Goal: Information Seeking & Learning: Learn about a topic

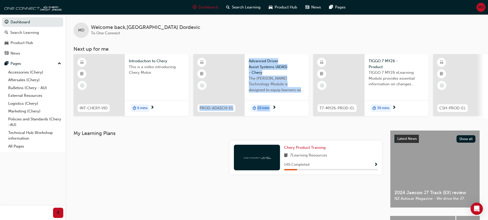
drag, startPoint x: 203, startPoint y: 121, endPoint x: 305, endPoint y: 116, distance: 101.6
click at [305, 116] on div "MD Welcome back , [PERSON_NAME] To One Connect Next up for me INT-CHERY-VID Int…" at bounding box center [276, 72] width 423 height 116
click at [241, 130] on div "MD Welcome back , [PERSON_NAME] To One Connect Next up for me INT-CHERY-VID Int…" at bounding box center [276, 72] width 423 height 116
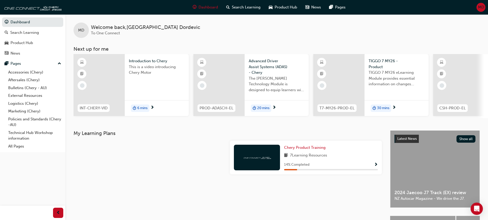
click at [139, 107] on span "6 mins" at bounding box center [142, 108] width 10 height 6
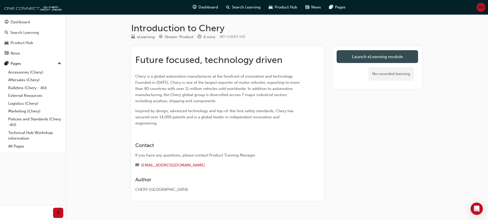
click at [369, 59] on link "Launch eLearning module" at bounding box center [378, 56] width 82 height 13
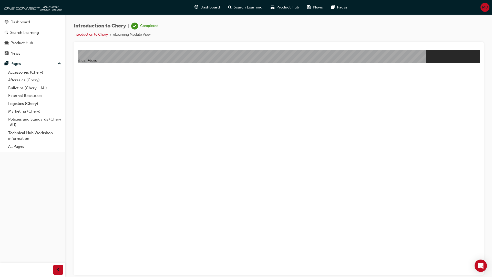
type input "311"
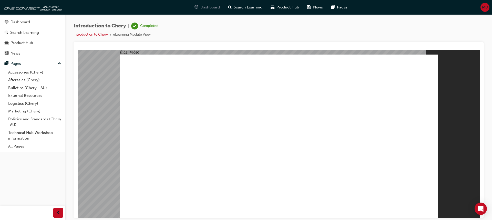
click at [203, 5] on span "Dashboard" at bounding box center [209, 7] width 19 height 6
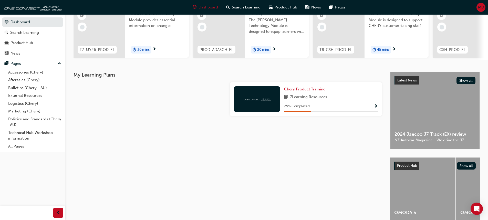
scroll to position [9, 0]
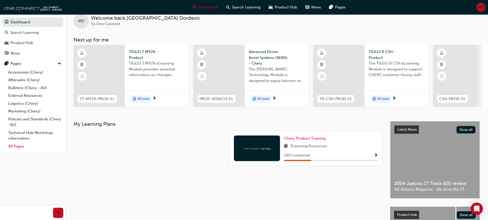
click at [15, 144] on link "All Pages" at bounding box center [34, 147] width 57 height 8
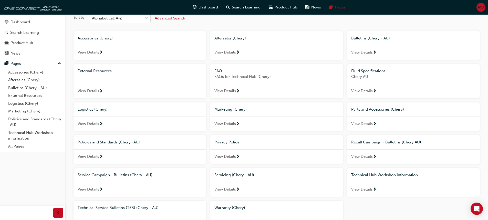
scroll to position [68, 0]
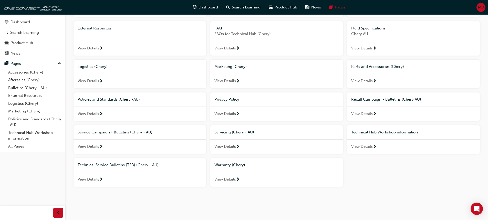
click at [119, 131] on span "Service Campaign - Bulletins (Chery - AU)" at bounding box center [115, 132] width 75 height 5
